Goal: Transaction & Acquisition: Purchase product/service

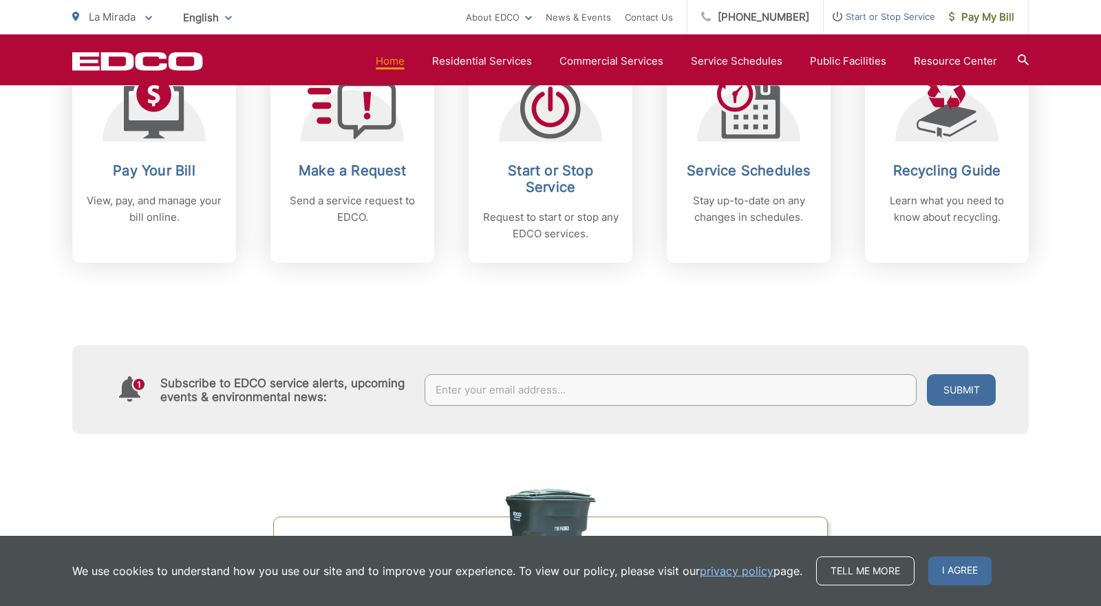
scroll to position [642, 0]
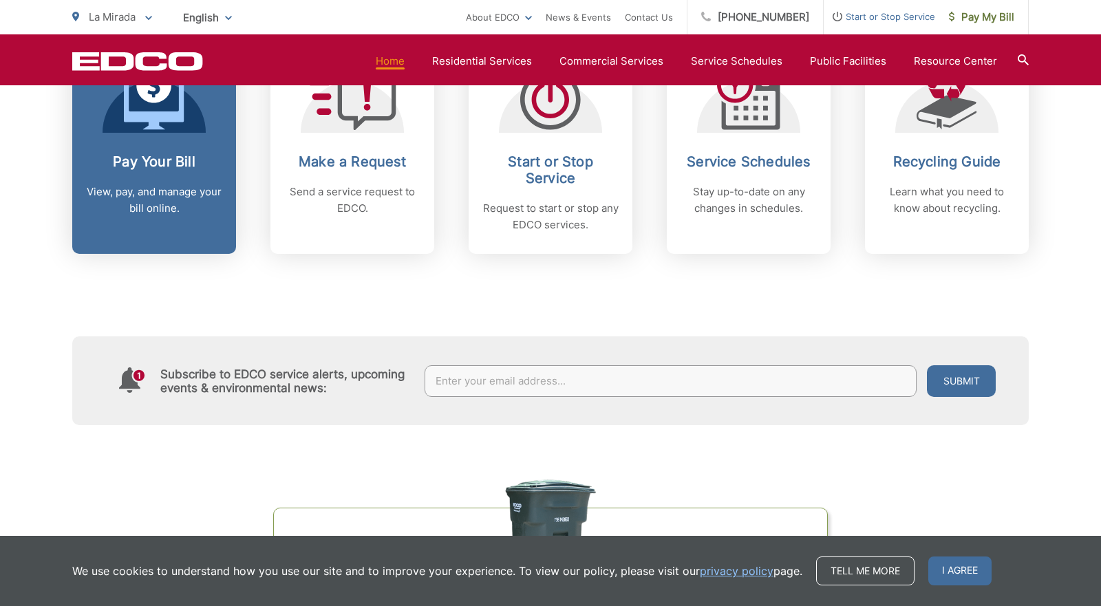
click at [163, 151] on link "Pay Your Bill View, pay, and manage your bill online." at bounding box center [154, 148] width 164 height 211
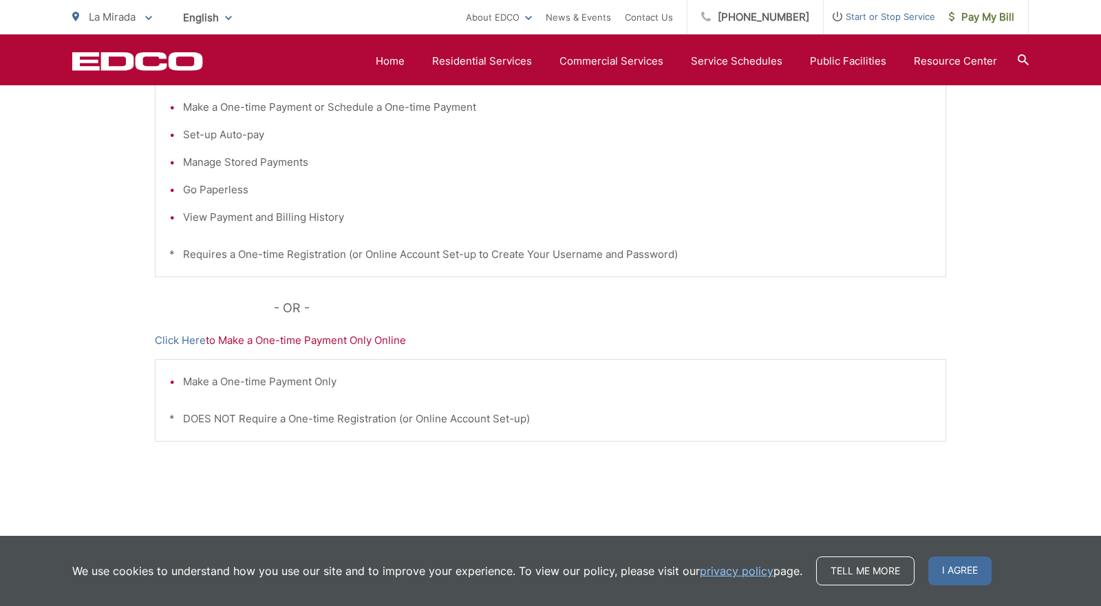
scroll to position [350, 0]
click at [180, 339] on link "Click Here" at bounding box center [180, 339] width 51 height 17
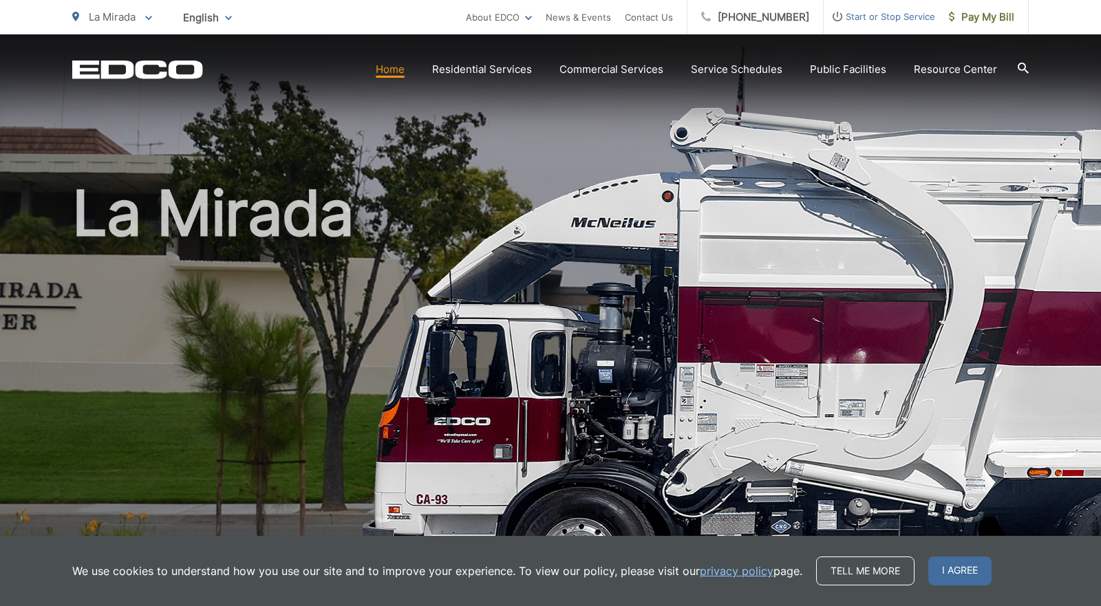
click at [392, 76] on link "Home" at bounding box center [390, 69] width 29 height 17
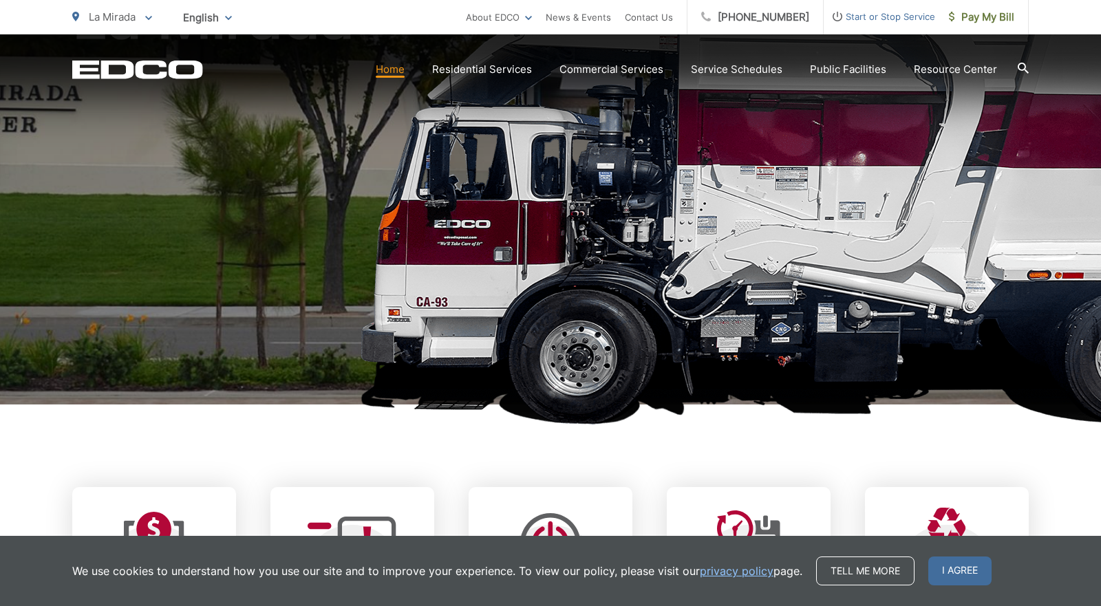
scroll to position [215, 0]
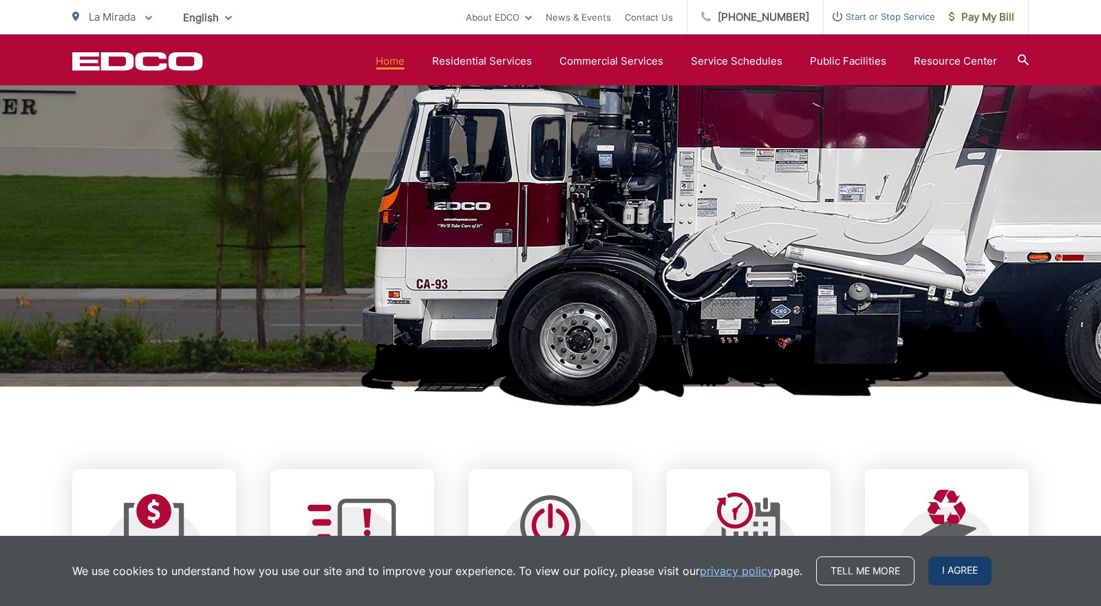
click at [948, 564] on span "I agree" at bounding box center [960, 571] width 63 height 29
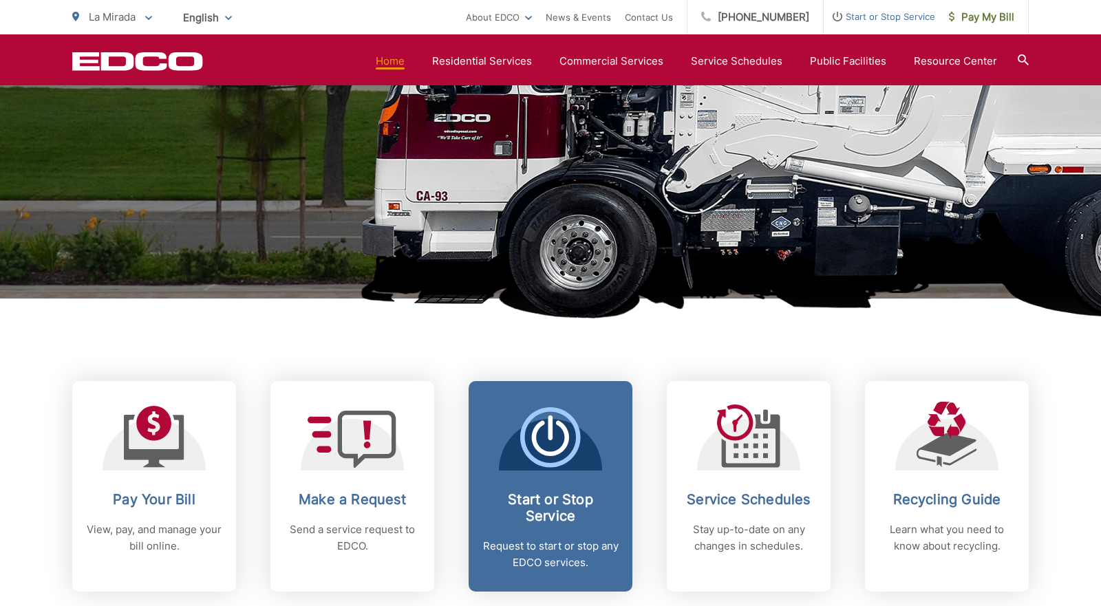
scroll to position [307, 0]
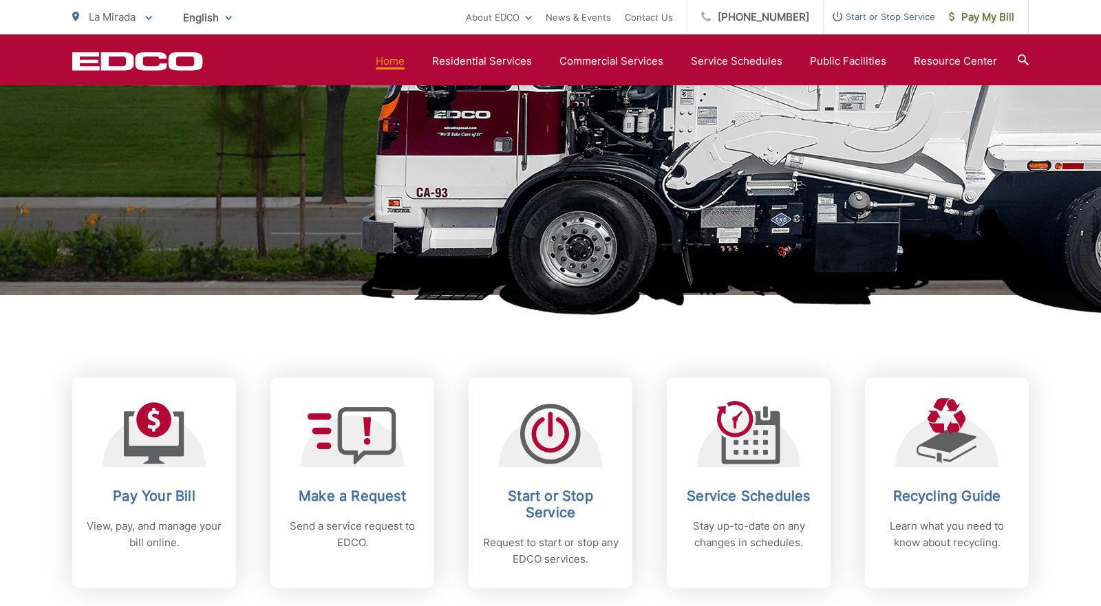
click at [733, 283] on h1 "La Mirada" at bounding box center [550, 90] width 957 height 436
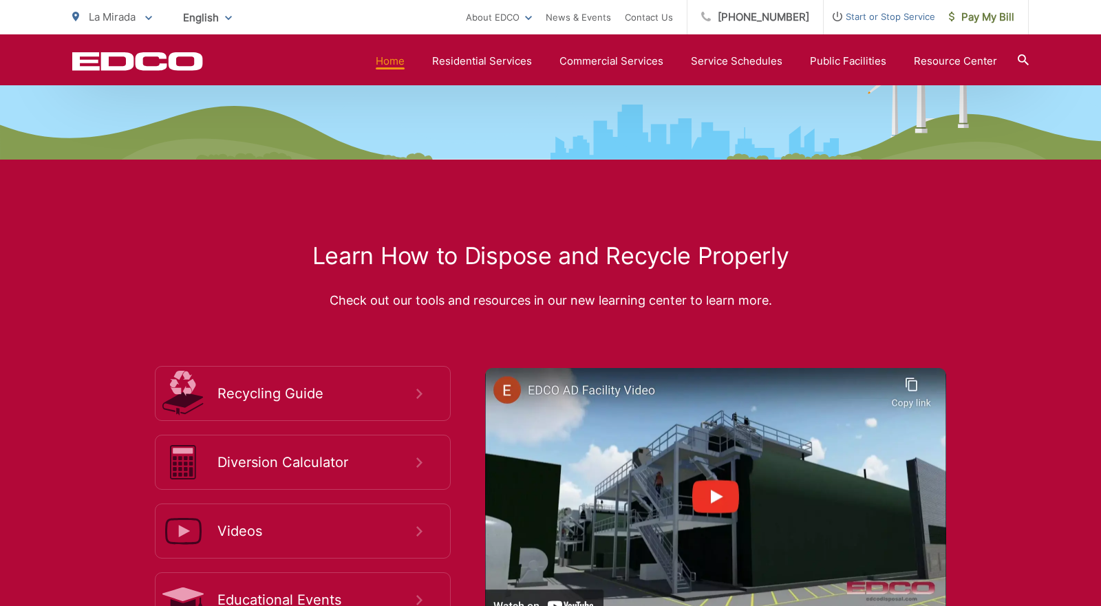
scroll to position [2331, 0]
